Goal: Task Accomplishment & Management: Complete application form

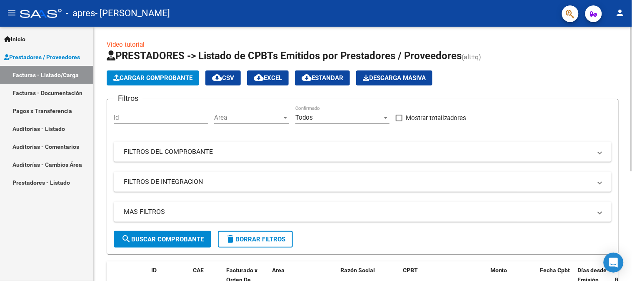
click at [177, 77] on span "Cargar Comprobante" at bounding box center [152, 77] width 79 height 7
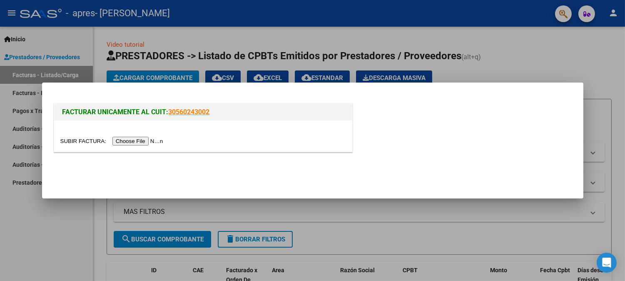
click at [149, 140] on input "file" at bounding box center [112, 141] width 105 height 9
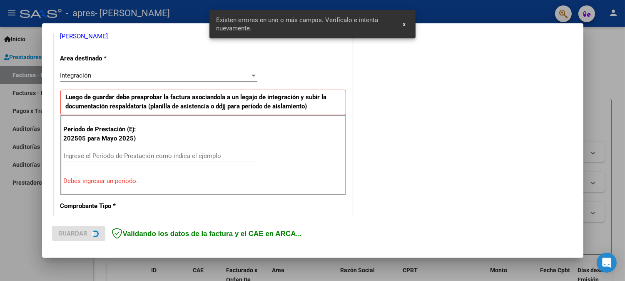
scroll to position [183, 0]
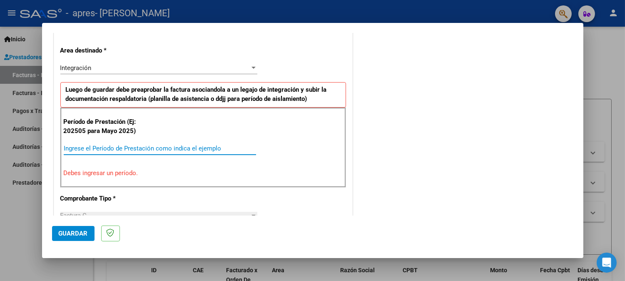
click at [76, 148] on input "Ingrese el Período de Prestación como indica el ejemplo" at bounding box center [160, 148] width 192 height 7
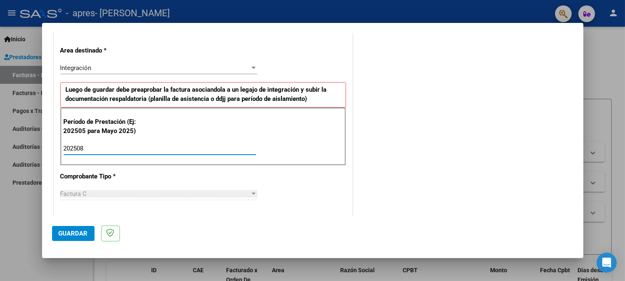
type input "202508"
click at [252, 194] on div at bounding box center [254, 193] width 4 height 2
click at [69, 238] on button "Guardar" at bounding box center [73, 233] width 42 height 15
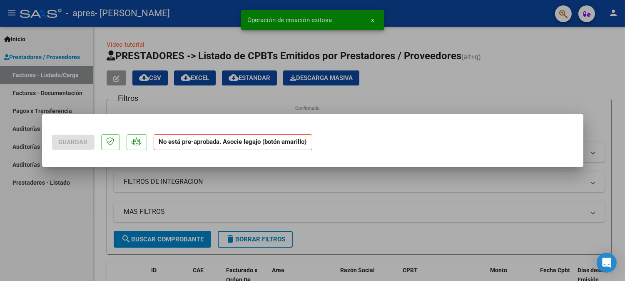
scroll to position [0, 0]
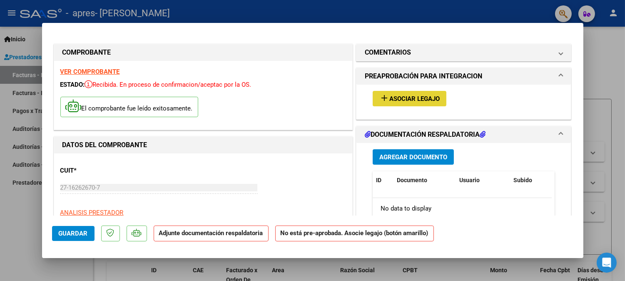
click at [407, 97] on span "Asociar Legajo" at bounding box center [415, 98] width 50 height 7
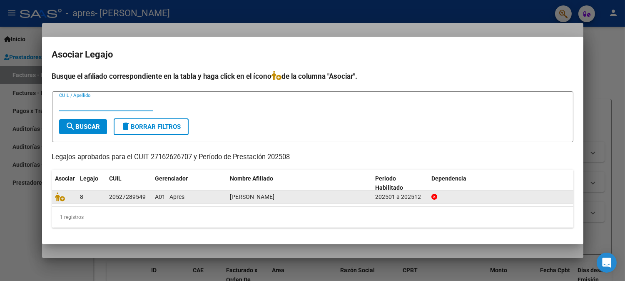
click at [275, 199] on span "[PERSON_NAME]" at bounding box center [252, 196] width 45 height 7
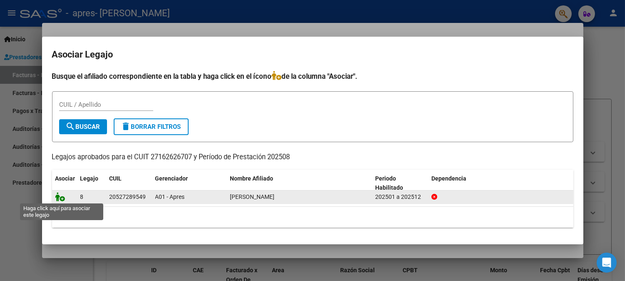
click at [59, 195] on icon at bounding box center [60, 196] width 10 height 9
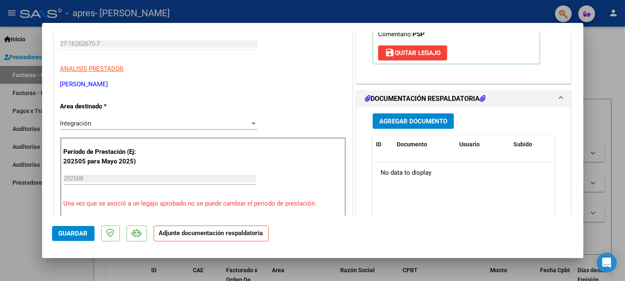
scroll to position [146, 0]
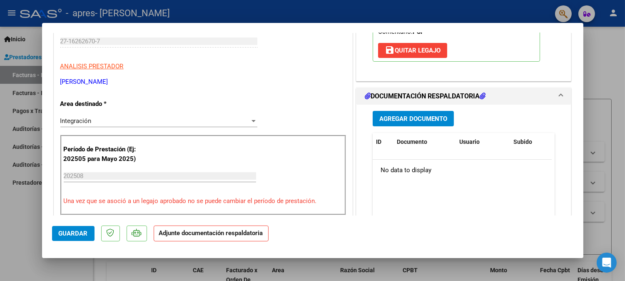
click at [473, 97] on h1 "DOCUMENTACIÓN RESPALDATORIA" at bounding box center [425, 96] width 121 height 10
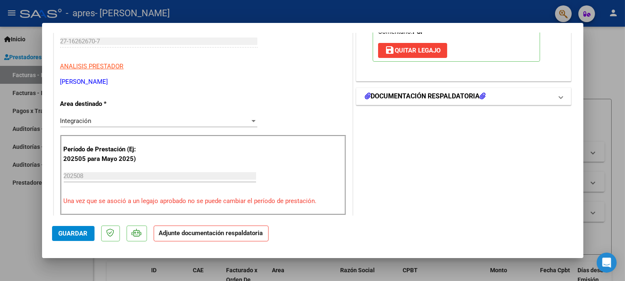
click at [560, 97] on span at bounding box center [561, 96] width 3 height 10
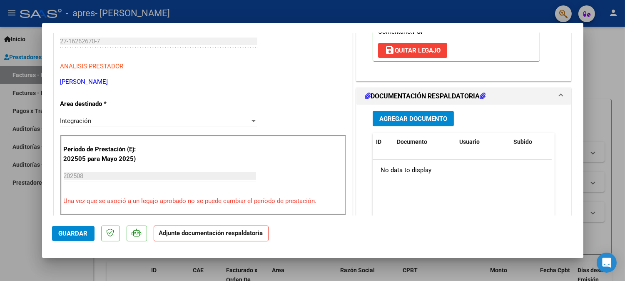
click at [397, 118] on span "Agregar Documento" at bounding box center [414, 118] width 68 height 7
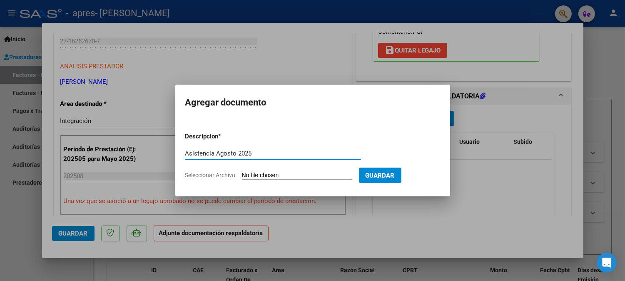
type input "Asistencia Agosto 2025"
click at [218, 175] on span "Seleccionar Archivo" at bounding box center [210, 175] width 50 height 7
click at [242, 175] on input "Seleccionar Archivo" at bounding box center [297, 176] width 110 height 8
type input "C:\fakepath\CamScanner [DATE] 17.30.pdf"
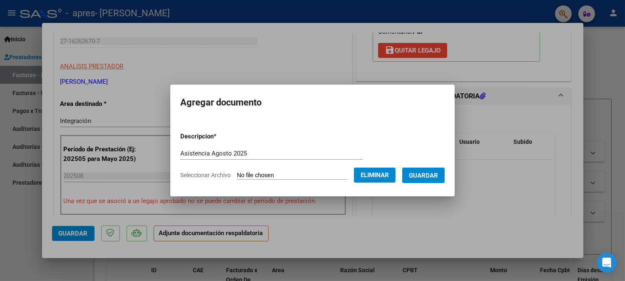
click at [438, 176] on span "Guardar" at bounding box center [423, 175] width 29 height 7
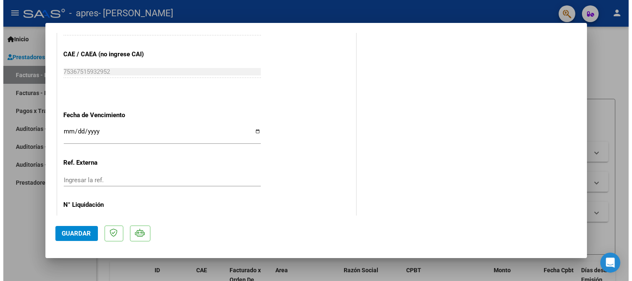
scroll to position [563, 0]
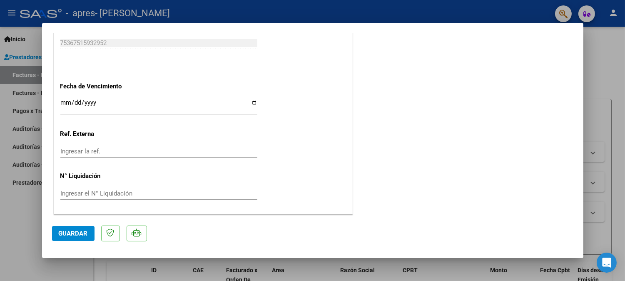
click at [252, 102] on input "Ingresar la fecha" at bounding box center [158, 105] width 197 height 13
type input "[DATE]"
click at [84, 237] on button "Guardar" at bounding box center [73, 233] width 42 height 15
click at [614, 78] on div at bounding box center [312, 140] width 625 height 281
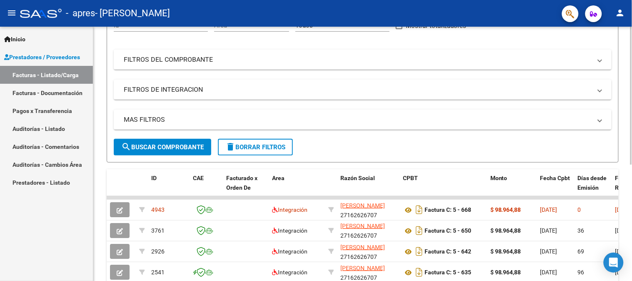
scroll to position [213, 0]
